Goal: Navigation & Orientation: Find specific page/section

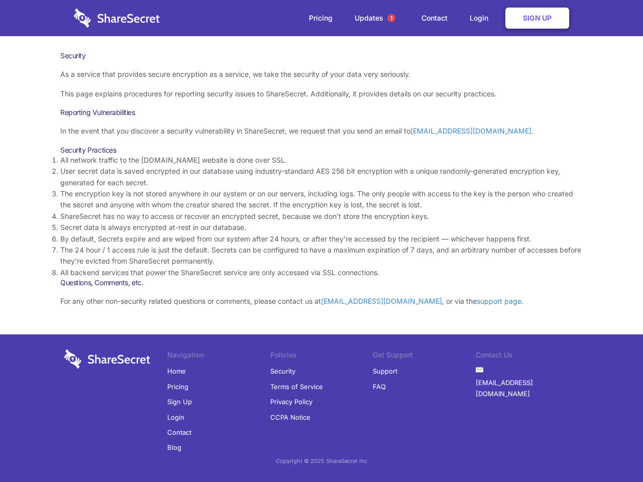
click at [321, 241] on li "By default, Secrets expire and are wiped from our system after 24 hours, or aft…" at bounding box center [321, 238] width 522 height 11
click at [391, 18] on span "1" at bounding box center [391, 18] width 8 height 8
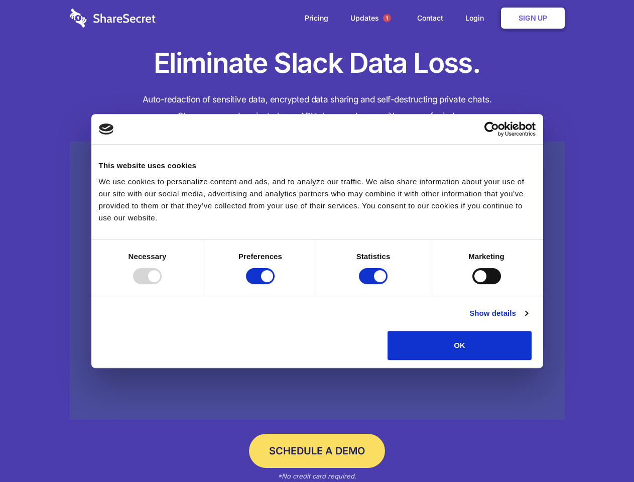
click at [162, 284] on div at bounding box center [147, 276] width 29 height 16
click at [275, 284] on input "Preferences" at bounding box center [260, 276] width 29 height 16
checkbox input "false"
click at [374, 284] on input "Statistics" at bounding box center [373, 276] width 29 height 16
checkbox input "false"
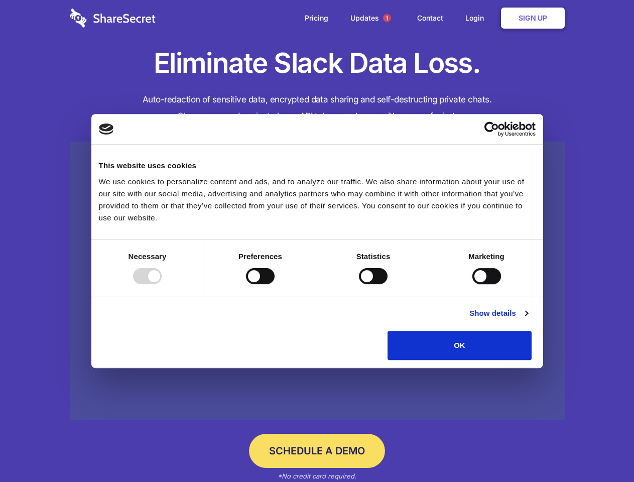
click at [472, 284] on input "Marketing" at bounding box center [486, 276] width 29 height 16
checkbox input "true"
click at [528, 319] on link "Show details" at bounding box center [498, 313] width 58 height 12
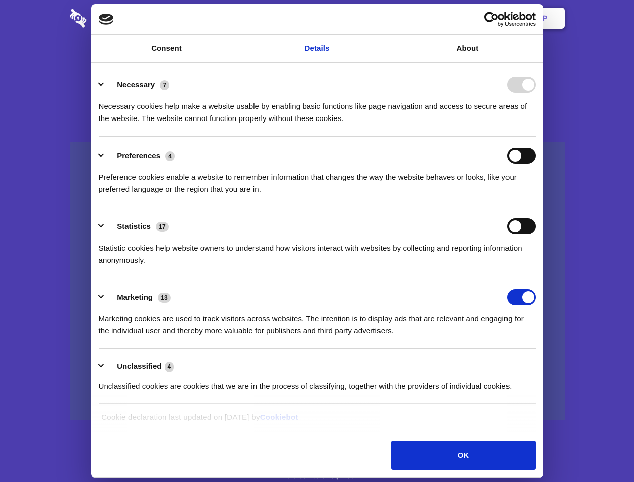
click at [536, 137] on li "Necessary 7 Necessary cookies help make a website usable by enabling basic func…" at bounding box center [317, 101] width 437 height 71
click at [387, 18] on span "1" at bounding box center [387, 18] width 8 height 8
